Goal: Task Accomplishment & Management: Manage account settings

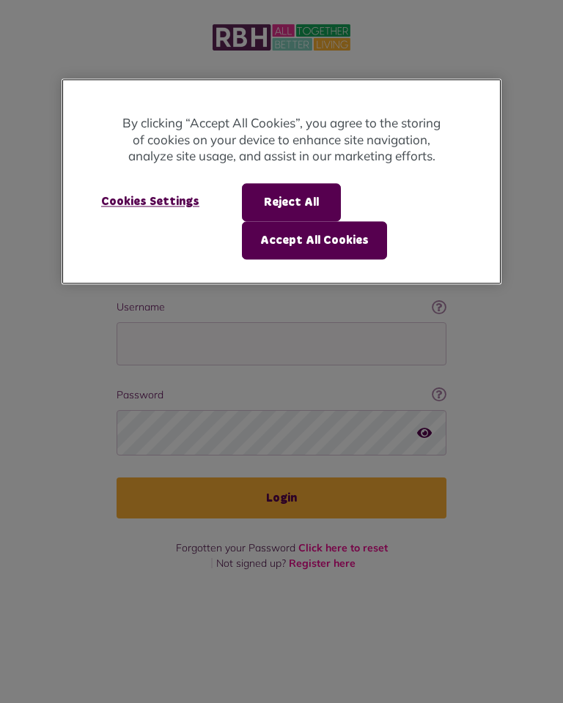
click at [313, 249] on button "Accept All Cookies" at bounding box center [314, 240] width 145 height 38
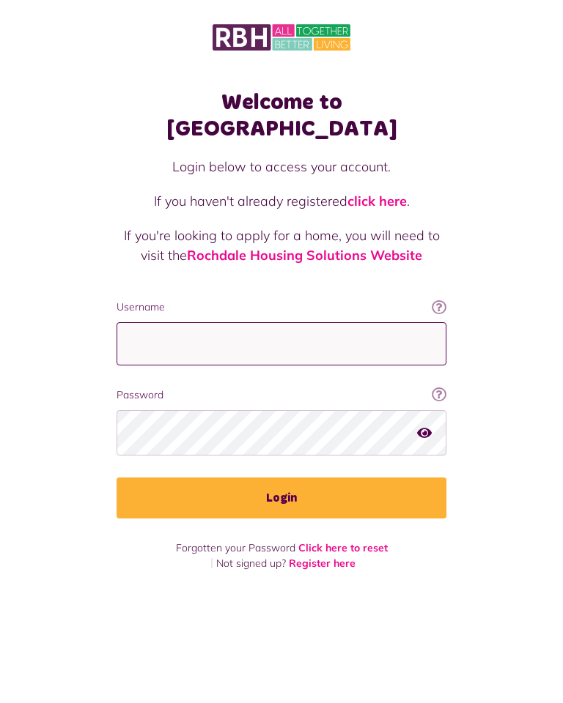
click at [279, 322] on input "Username" at bounding box center [282, 343] width 330 height 43
type input "**********"
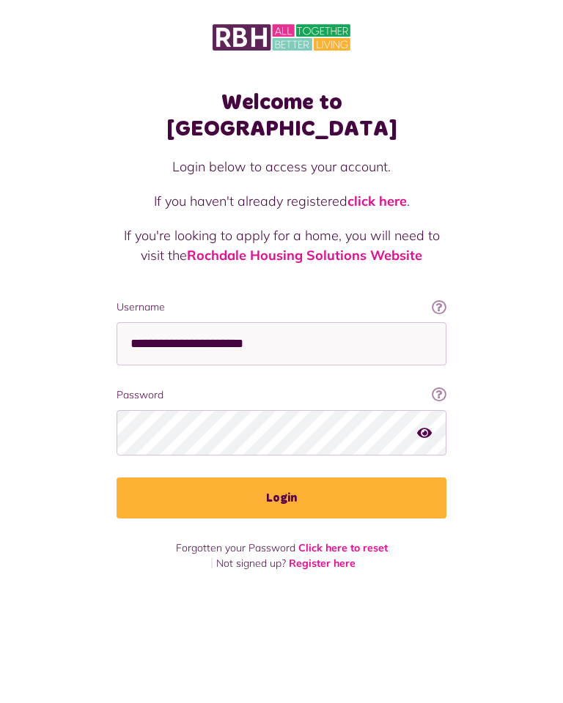
click at [281, 478] on button "Login" at bounding box center [282, 498] width 330 height 41
click at [300, 478] on button "Login" at bounding box center [282, 498] width 330 height 41
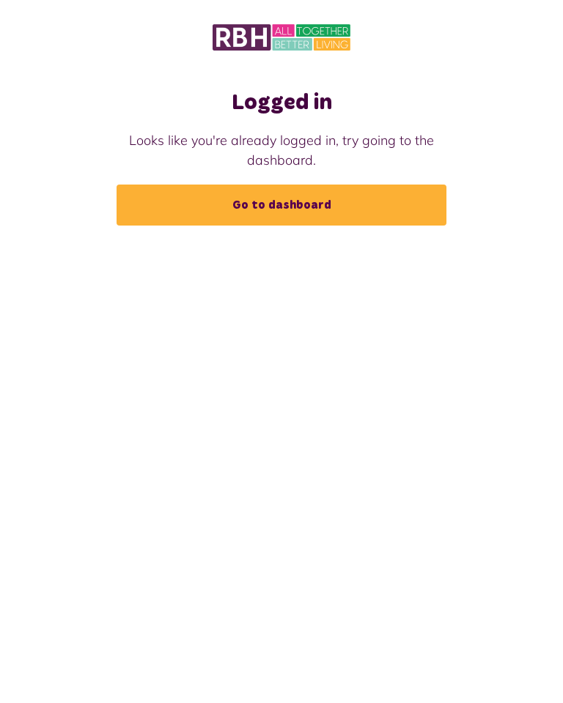
click at [299, 210] on link "Go to dashboard" at bounding box center [282, 205] width 330 height 41
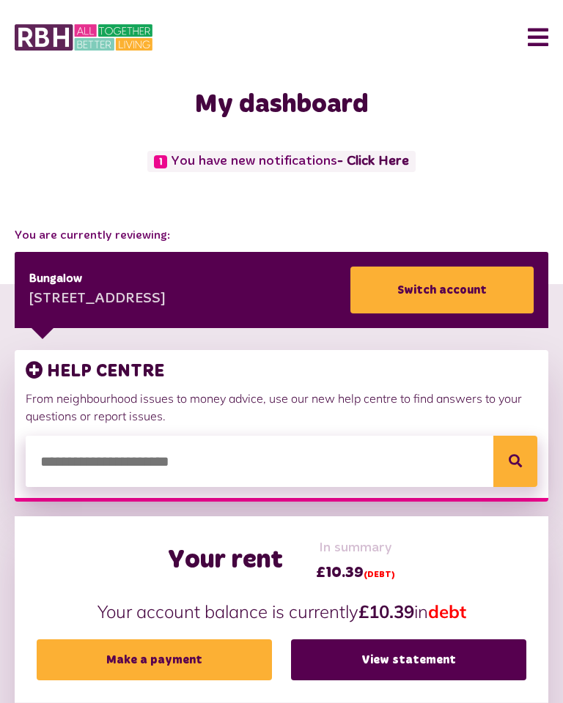
click at [536, 32] on button "Menu" at bounding box center [533, 37] width 32 height 45
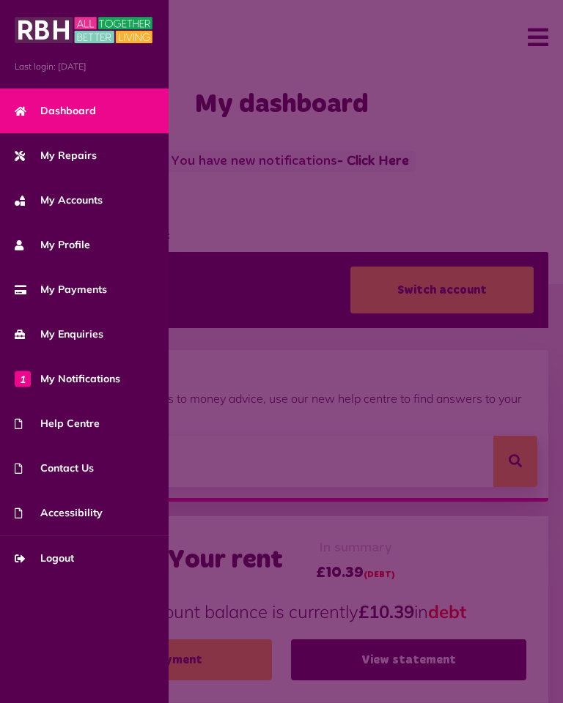
click at [98, 377] on span "1 My Notifications" at bounding box center [68, 379] width 106 height 15
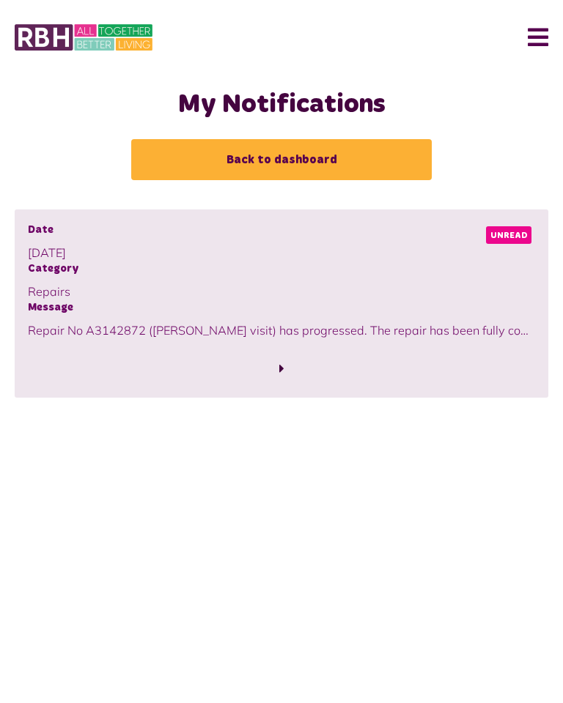
click at [546, 34] on button "Menu" at bounding box center [533, 37] width 32 height 45
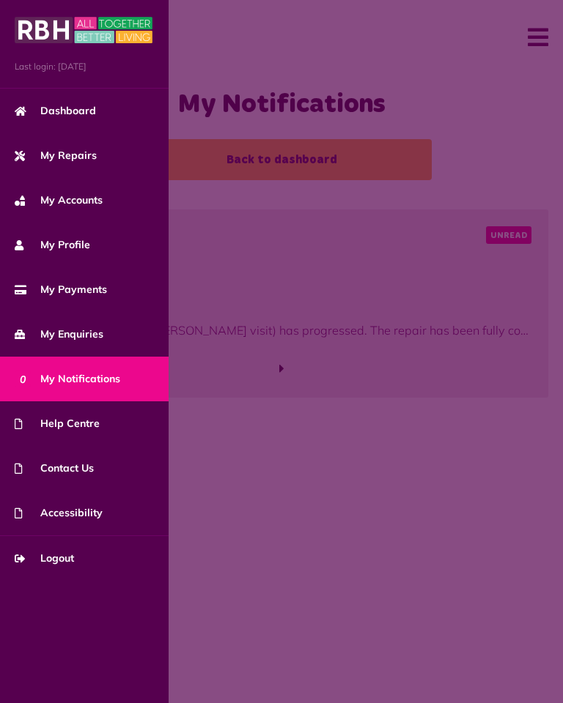
click at [77, 117] on span "Dashboard" at bounding box center [55, 110] width 81 height 15
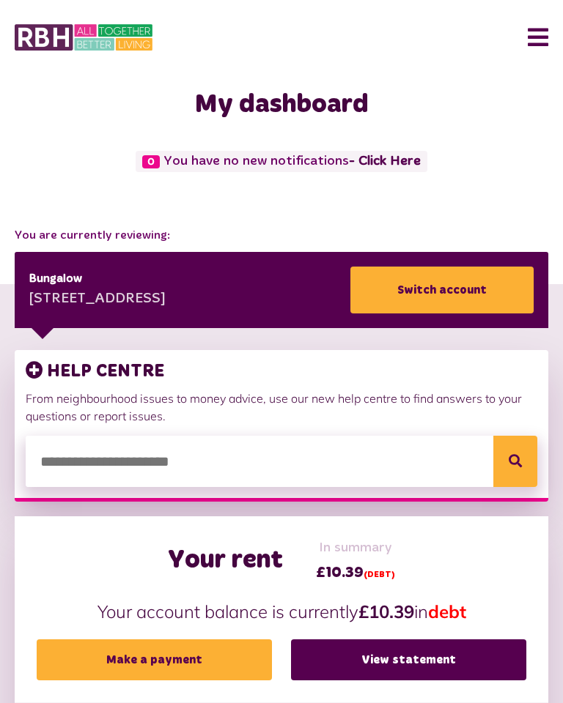
click at [102, 29] on img at bounding box center [84, 37] width 138 height 31
